Goal: Submit feedback/report problem

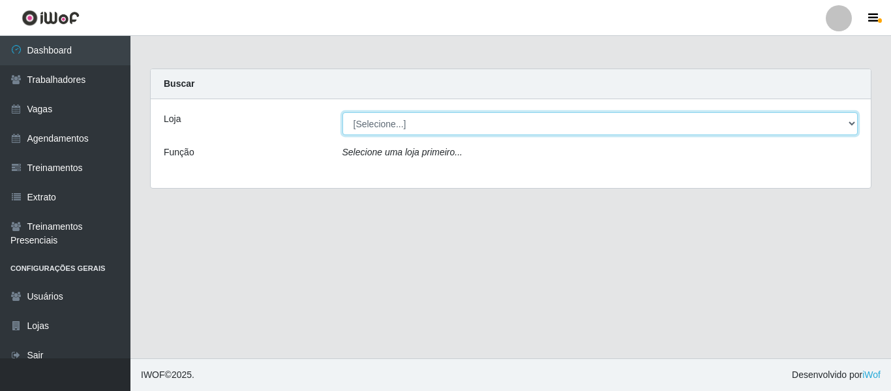
click at [428, 127] on select "[Selecione...] Super Quaresma Hortifruti" at bounding box center [600, 123] width 516 height 23
select select "511"
click at [342, 112] on select "[Selecione...] Super Quaresma Hortifruti" at bounding box center [600, 123] width 516 height 23
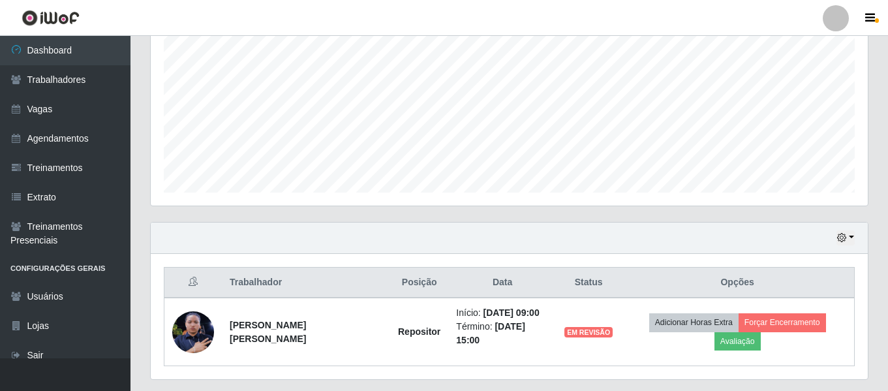
scroll to position [311, 0]
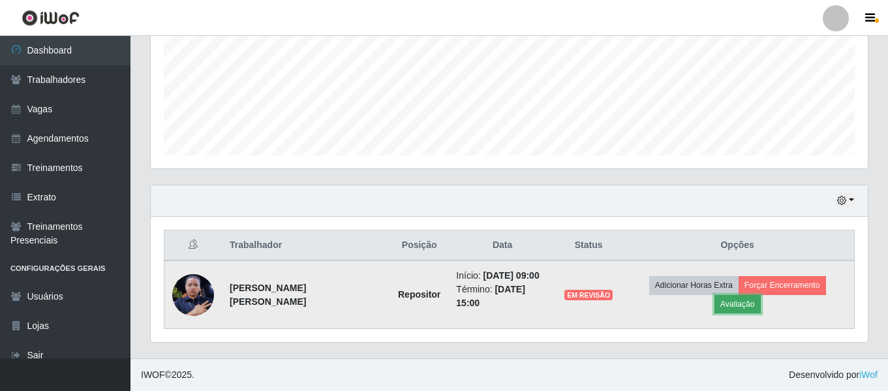
click at [740, 309] on button "Avaliação" at bounding box center [737, 304] width 46 height 18
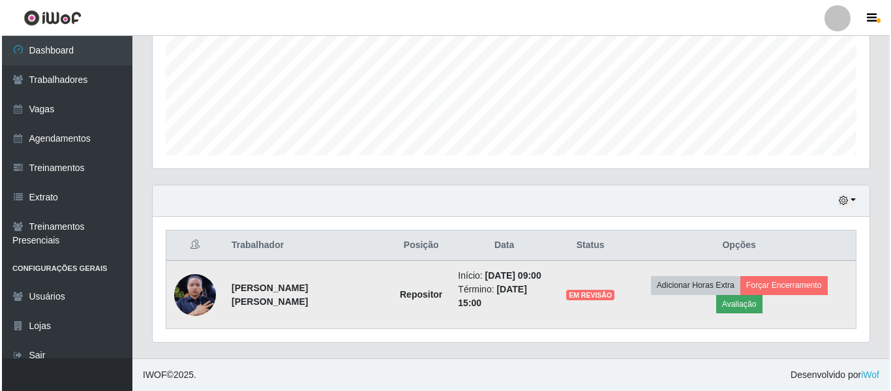
scroll to position [271, 710]
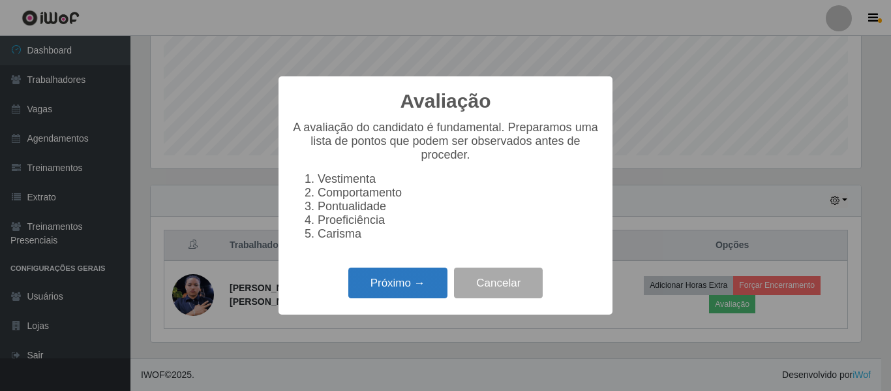
click at [390, 286] on button "Próximo →" at bounding box center [397, 282] width 99 height 31
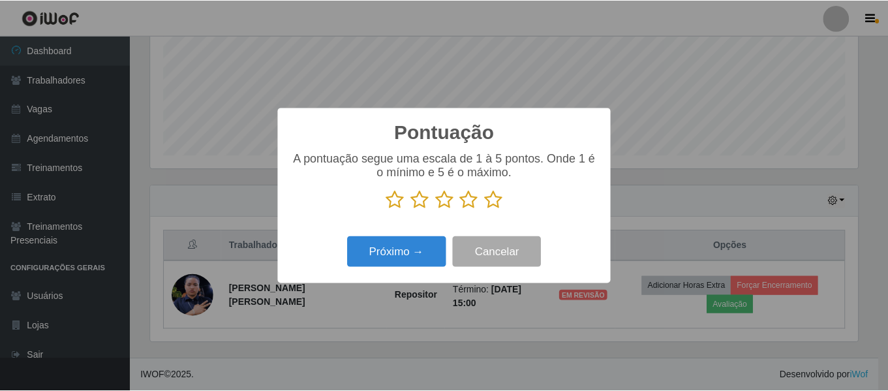
scroll to position [301, 0]
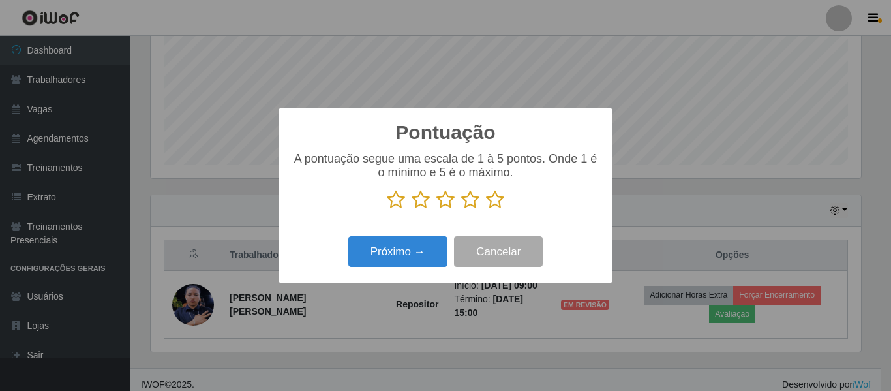
click at [397, 204] on icon at bounding box center [396, 200] width 18 height 20
click at [387, 209] on input "radio" at bounding box center [387, 209] width 0 height 0
click at [493, 262] on button "Cancelar" at bounding box center [498, 251] width 89 height 31
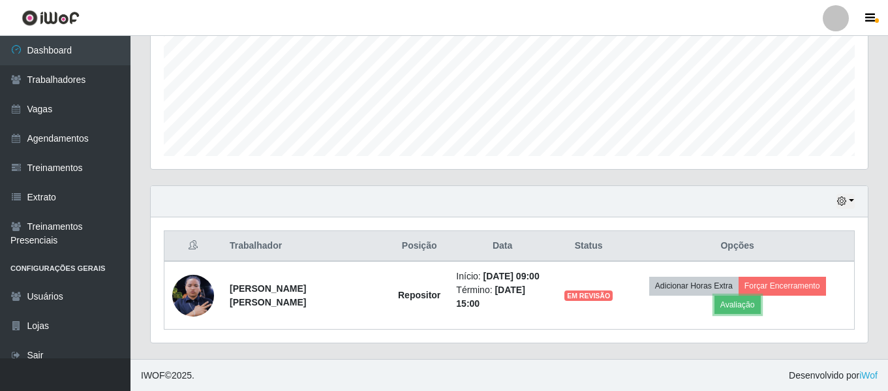
scroll to position [311, 0]
click at [848, 202] on button "button" at bounding box center [845, 200] width 18 height 15
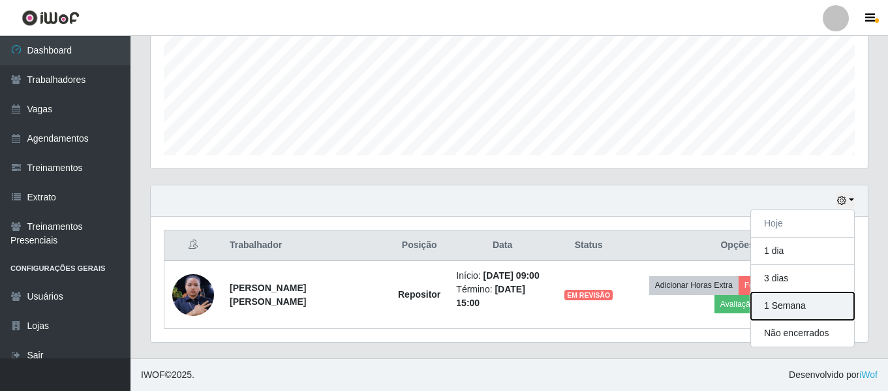
click at [808, 301] on button "1 Semana" at bounding box center [802, 305] width 103 height 27
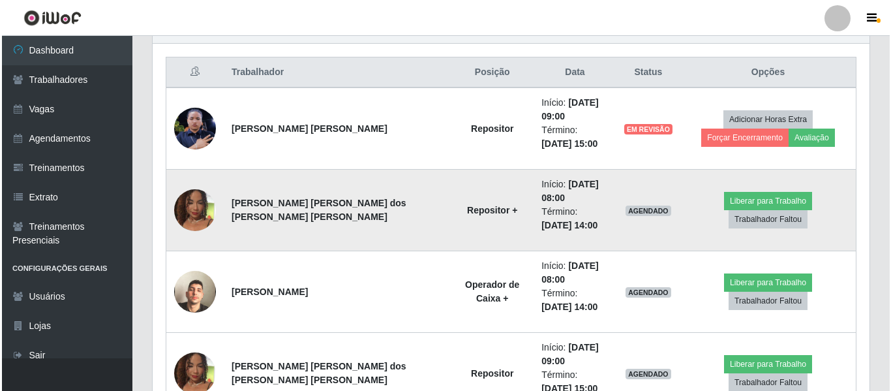
scroll to position [507, 0]
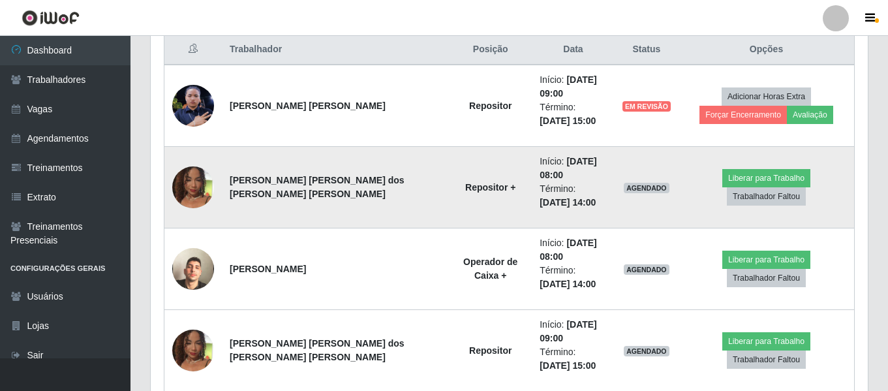
click at [187, 174] on img at bounding box center [193, 187] width 42 height 74
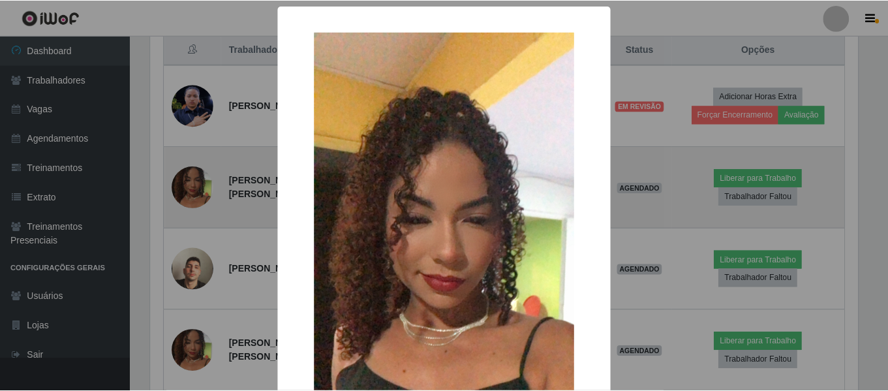
scroll to position [271, 710]
click at [187, 174] on div "× OK Cancel" at bounding box center [445, 195] width 891 height 391
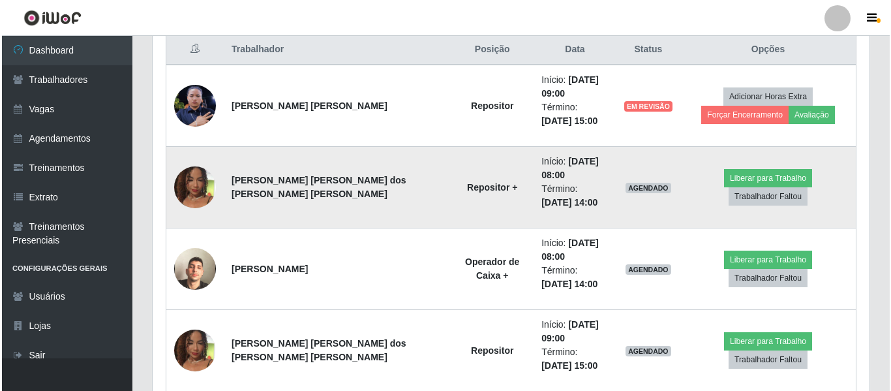
scroll to position [271, 717]
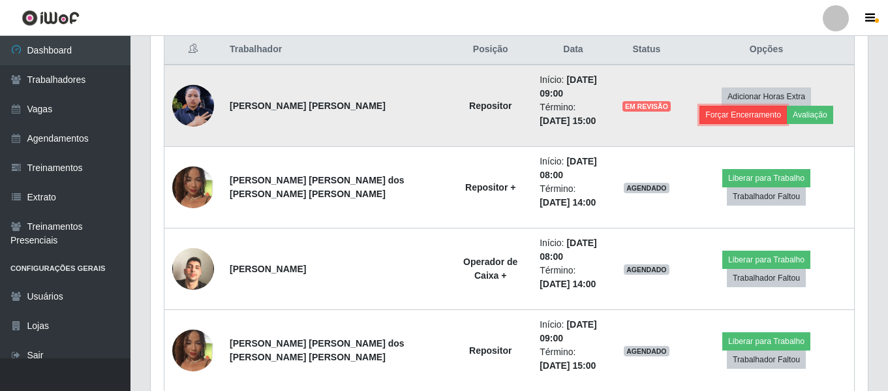
click at [782, 106] on button "Forçar Encerramento" at bounding box center [742, 115] width 87 height 18
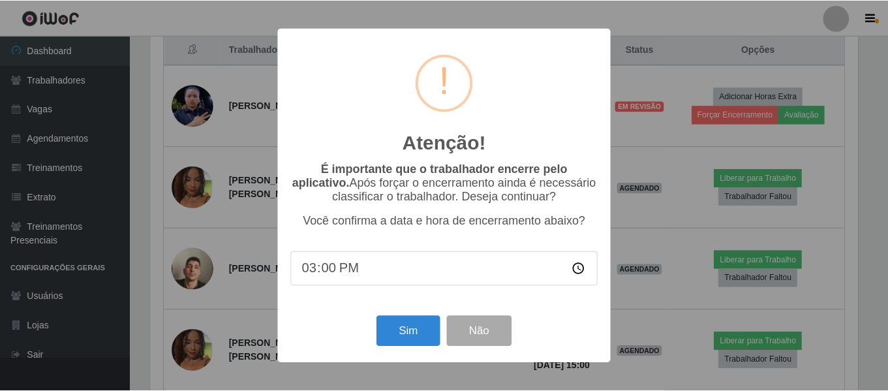
scroll to position [271, 710]
click at [413, 337] on button "Sim" at bounding box center [409, 331] width 63 height 31
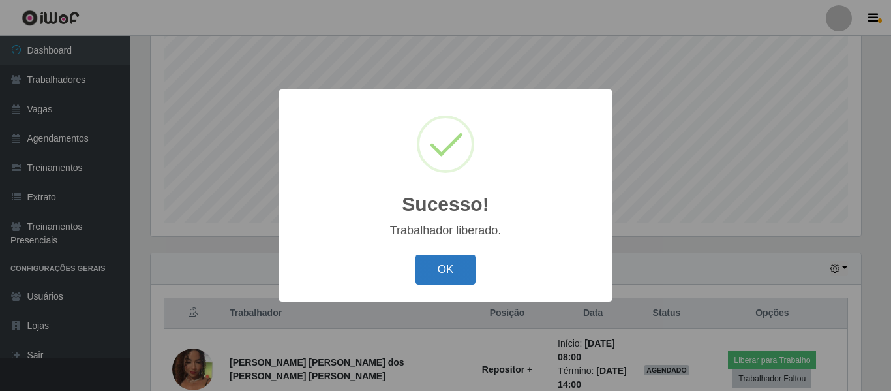
click at [461, 283] on button "OK" at bounding box center [446, 269] width 61 height 31
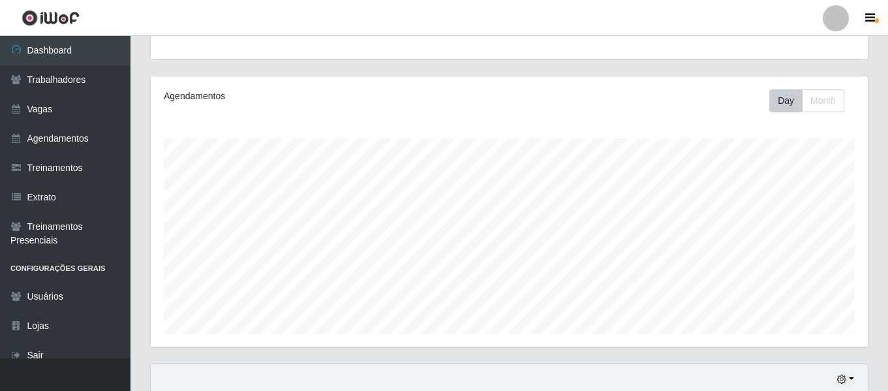
scroll to position [91, 0]
